Goal: Information Seeking & Learning: Learn about a topic

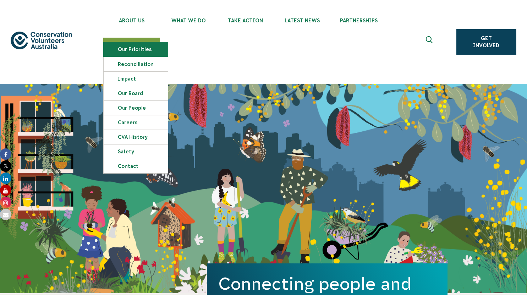
click at [141, 51] on link "Our Priorities" at bounding box center [136, 49] width 64 height 14
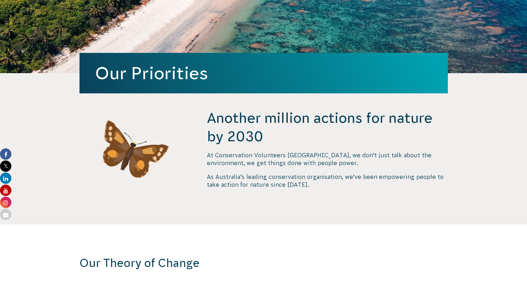
scroll to position [165, 0]
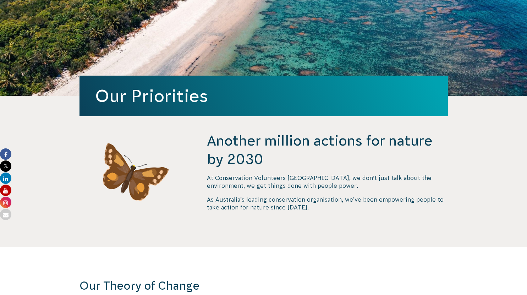
drag, startPoint x: 0, startPoint y: 0, endPoint x: 532, endPoint y: 47, distance: 534.1
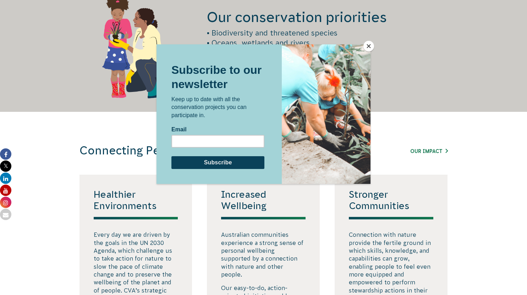
scroll to position [1042, 0]
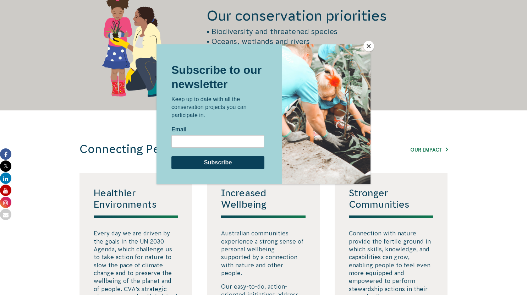
click at [366, 44] on button "Close" at bounding box center [368, 46] width 11 height 11
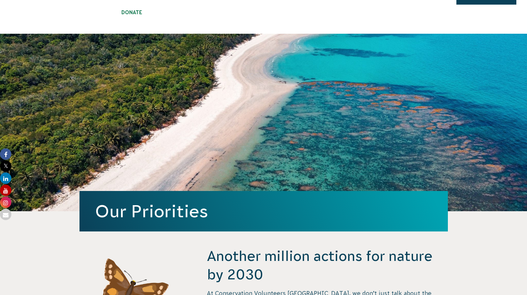
scroll to position [0, 0]
